Goal: Task Accomplishment & Management: Use online tool/utility

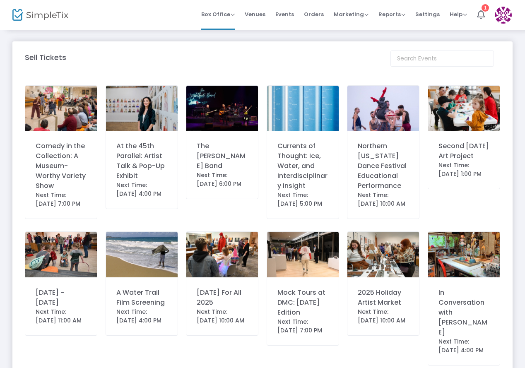
click at [63, 151] on div "Comedy in the Collection: A Museum-Worthy Variety Show" at bounding box center [61, 166] width 51 height 50
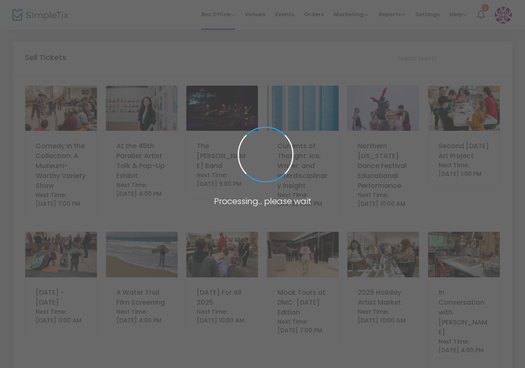
click at [63, 151] on span at bounding box center [262, 184] width 525 height 368
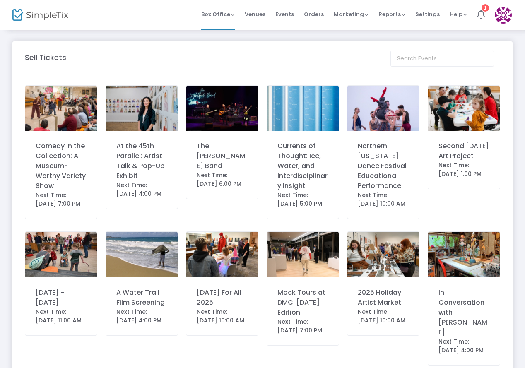
click at [41, 170] on div "Comedy in the Collection: A Museum-Worthy Variety Show" at bounding box center [61, 166] width 51 height 50
